Goal: Task Accomplishment & Management: Use online tool/utility

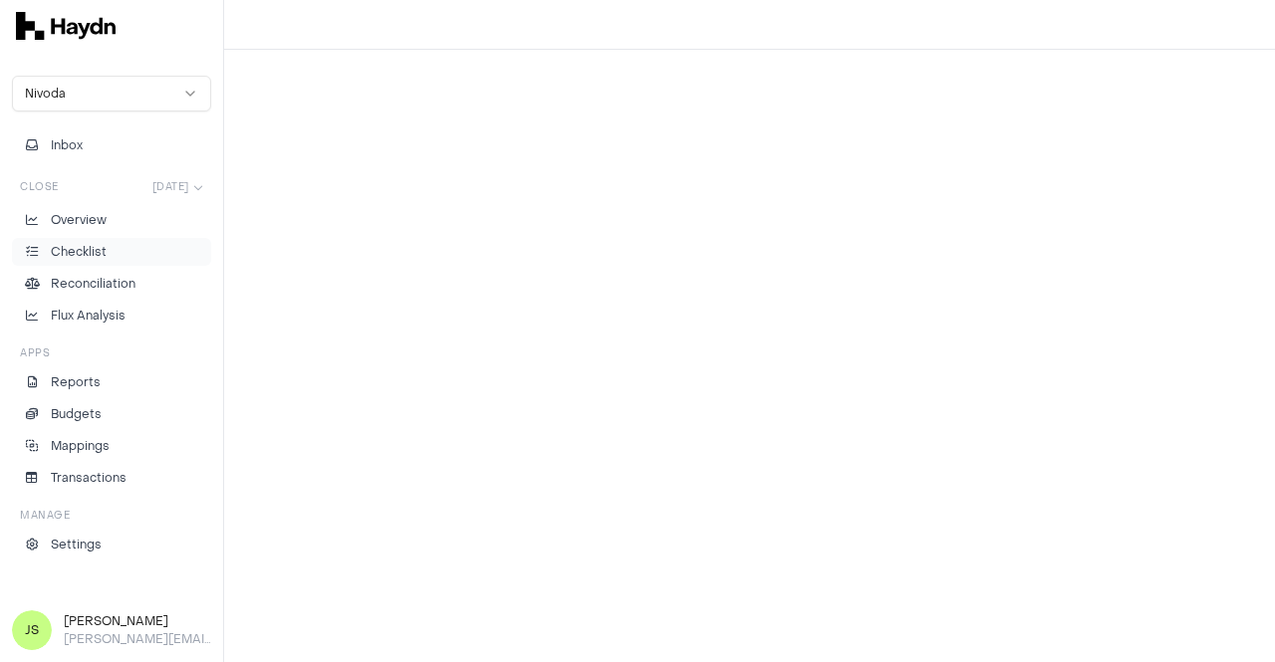
click at [131, 252] on li "Checklist" at bounding box center [111, 252] width 181 height 18
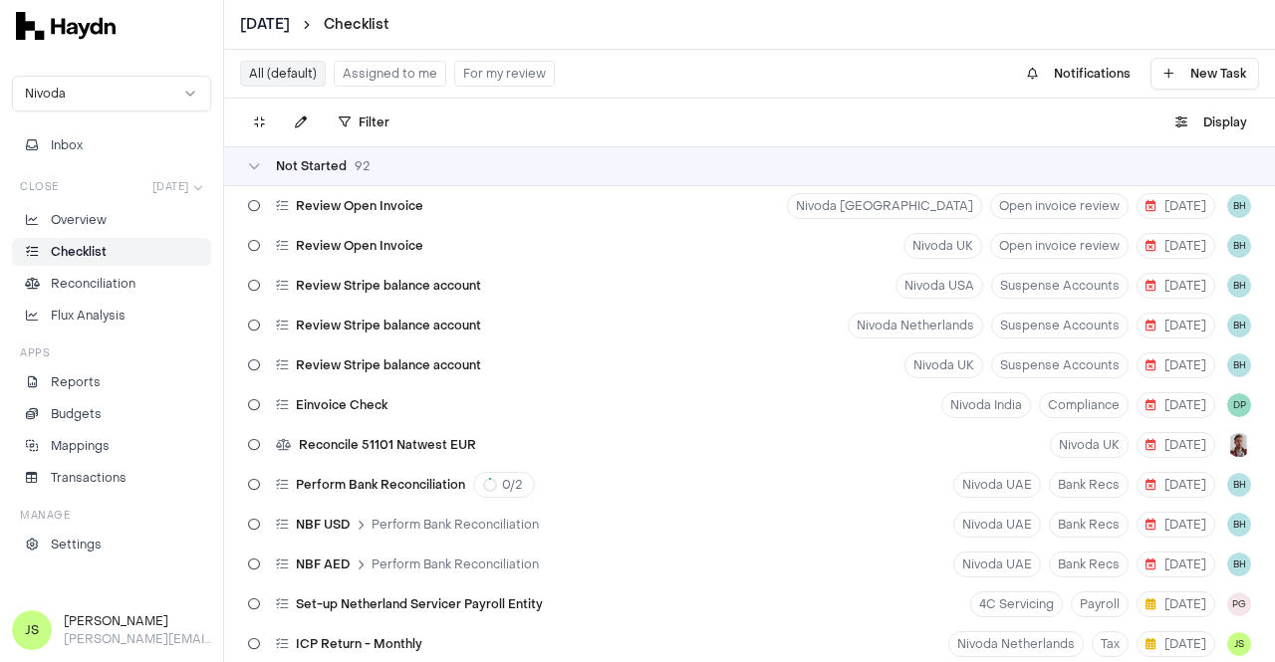
click at [370, 69] on button "Assigned to me" at bounding box center [390, 74] width 113 height 26
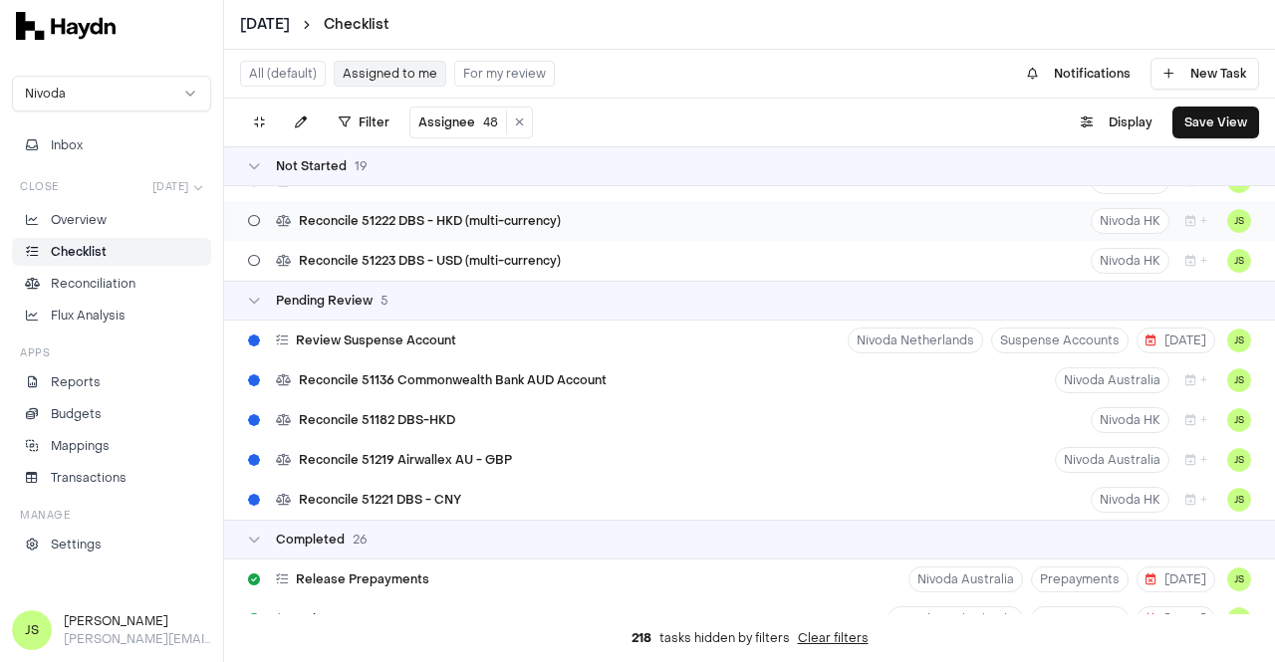
scroll to position [663, 0]
click at [553, 416] on div "Reconcile 51182 DBS-HKD Nivoda HK + JS" at bounding box center [749, 419] width 1050 height 40
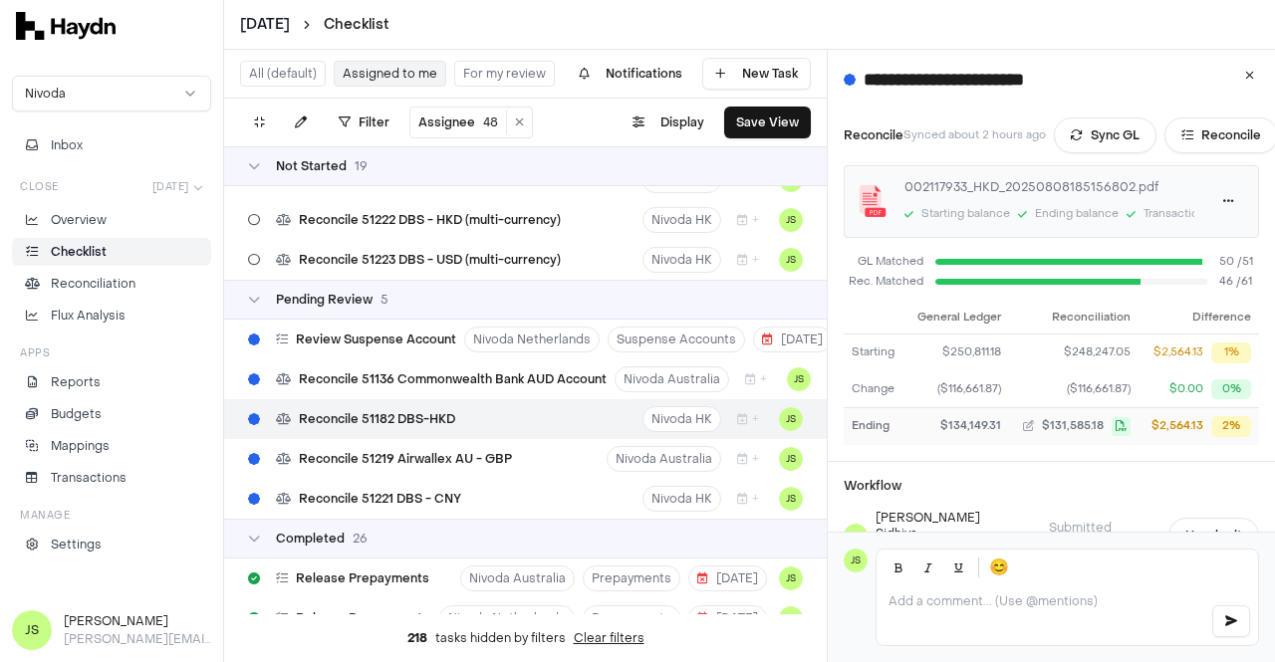
scroll to position [148, 0]
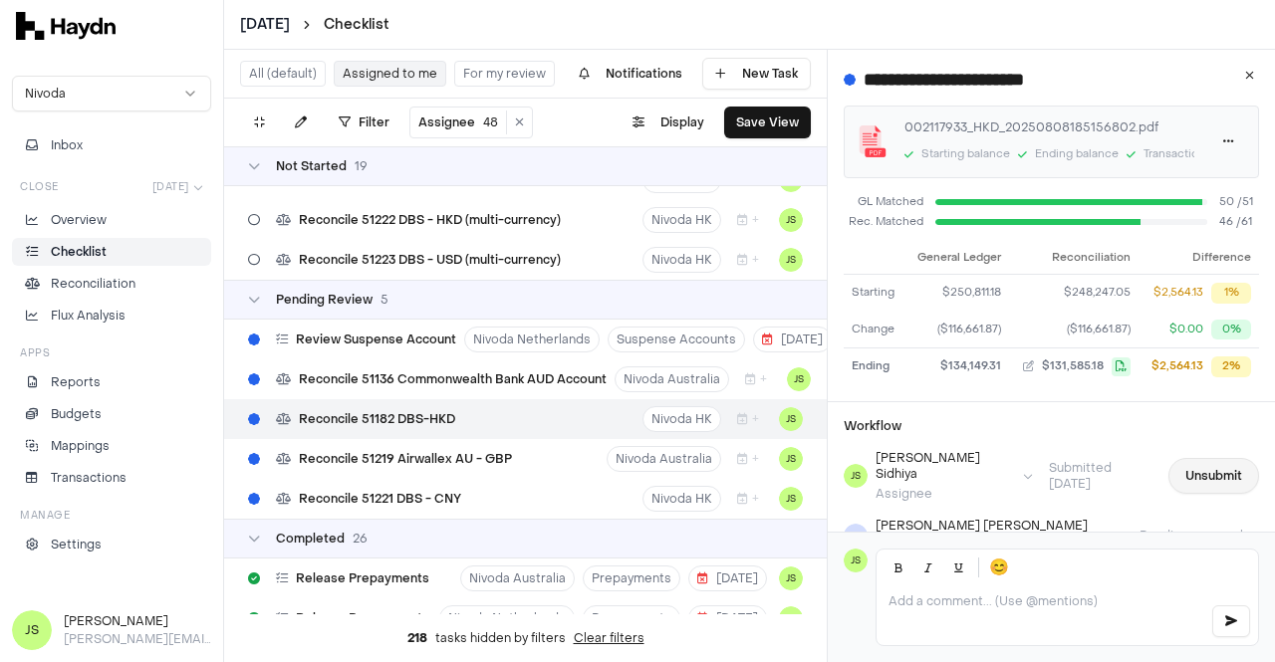
click at [1177, 461] on button "Unsubmit" at bounding box center [1213, 476] width 91 height 36
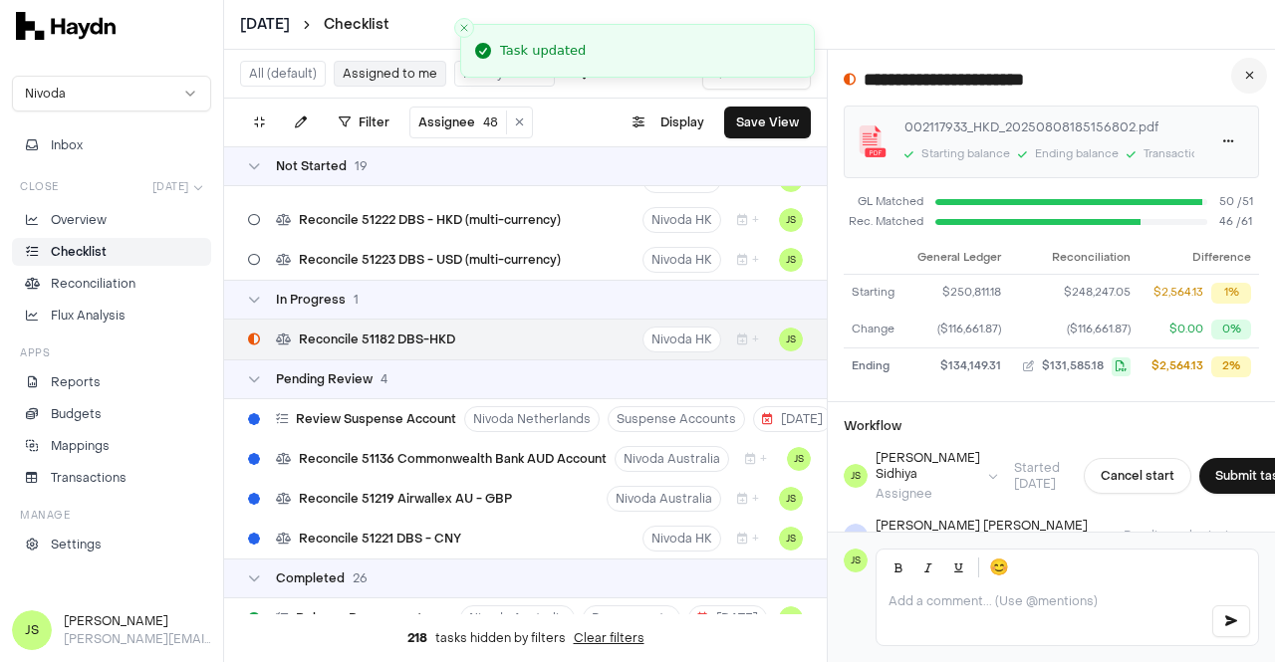
click at [1243, 85] on button at bounding box center [1249, 76] width 36 height 36
